Goal: Find specific page/section

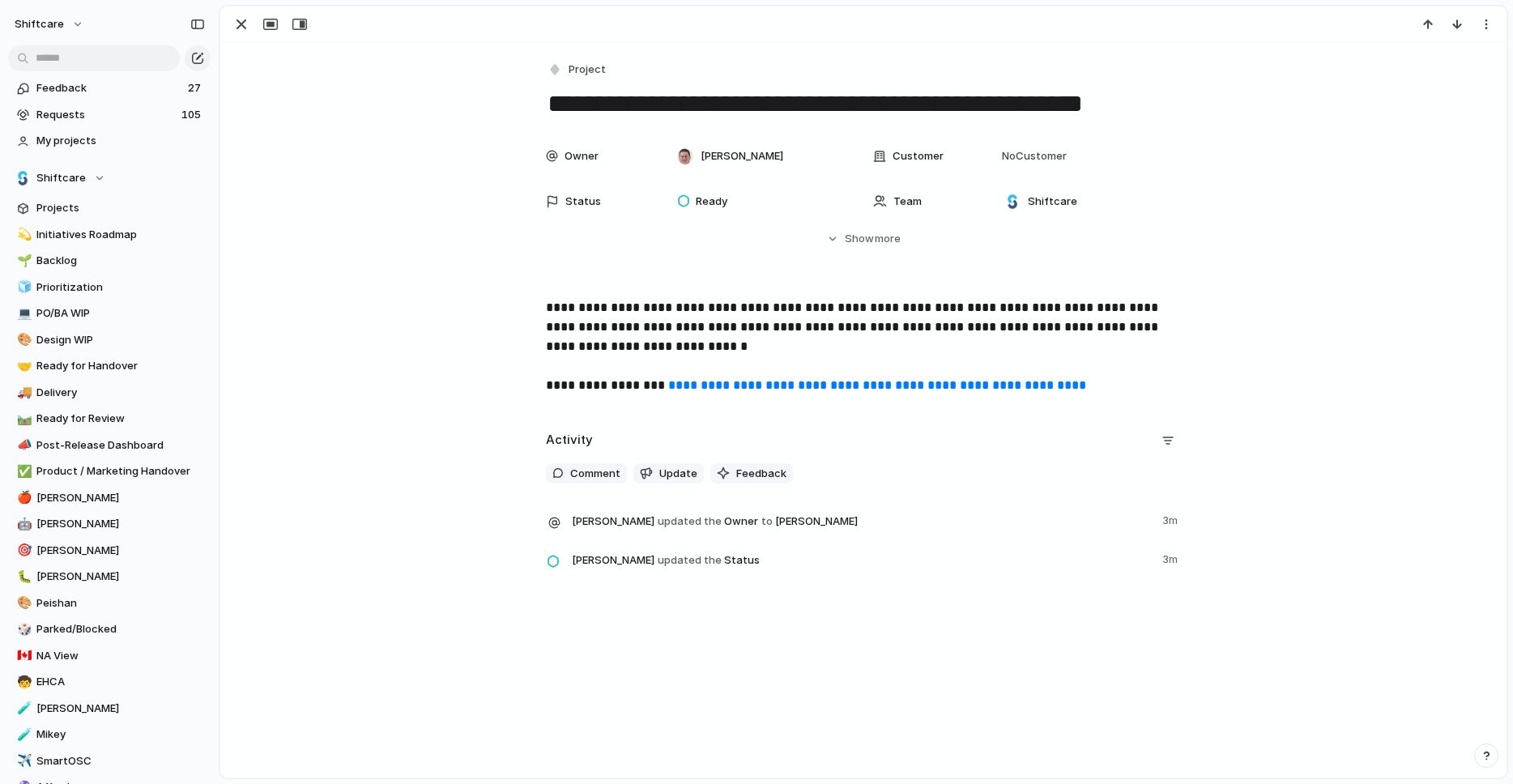
click at [1260, 53] on div "**********" at bounding box center [863, 314] width 1286 height 545
click at [722, 387] on link "**********" at bounding box center [877, 385] width 418 height 12
